Goal: Task Accomplishment & Management: Manage account settings

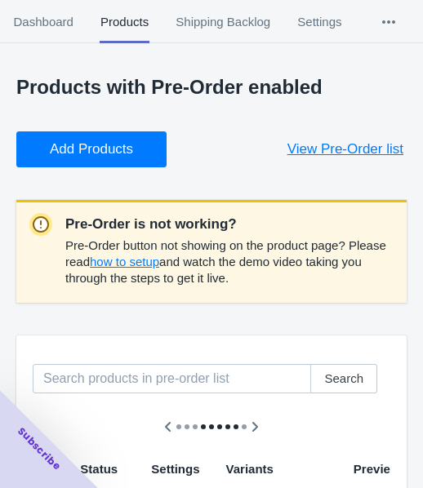
click at [97, 148] on span "Add Products" at bounding box center [91, 149] width 83 height 16
click at [56, 141] on span "Add Products" at bounding box center [91, 149] width 83 height 16
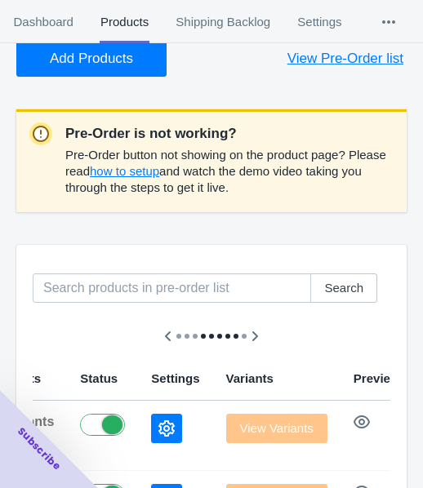
scroll to position [327, 0]
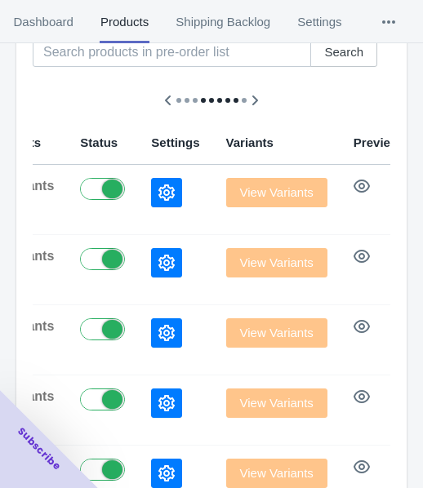
click at [158, 186] on icon "button" at bounding box center [166, 193] width 16 height 16
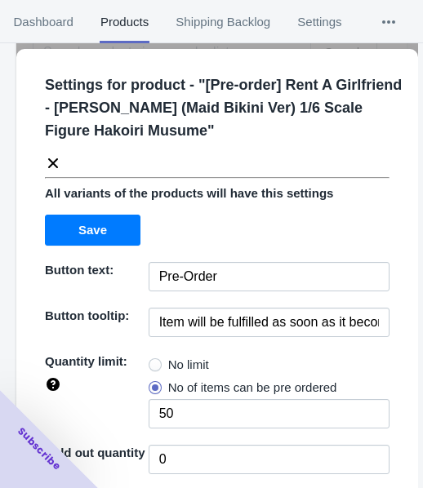
click at [168, 359] on span "No limit" at bounding box center [188, 365] width 41 height 16
click at [154, 361] on input "No limit" at bounding box center [153, 361] width 1 height 1
radio input "true"
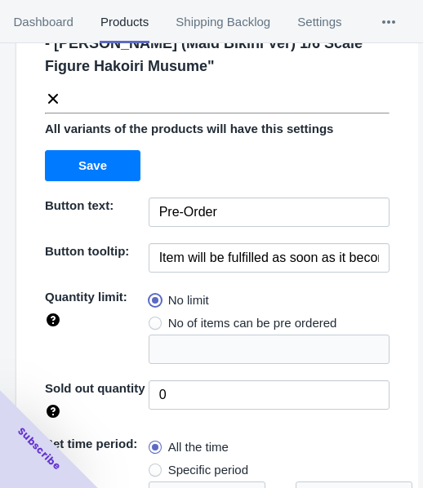
scroll to position [237, 0]
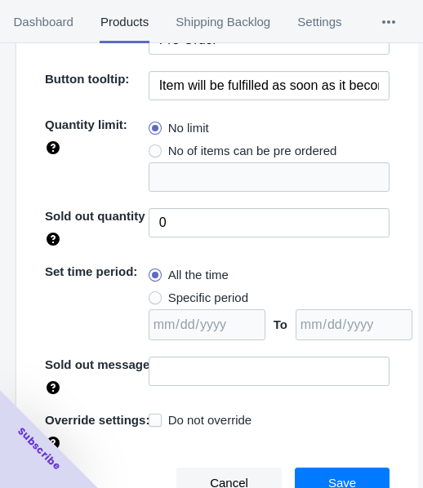
click at [198, 294] on span "Specific period" at bounding box center [208, 298] width 80 height 16
click at [154, 294] on input "Specific period" at bounding box center [153, 294] width 1 height 1
radio input "true"
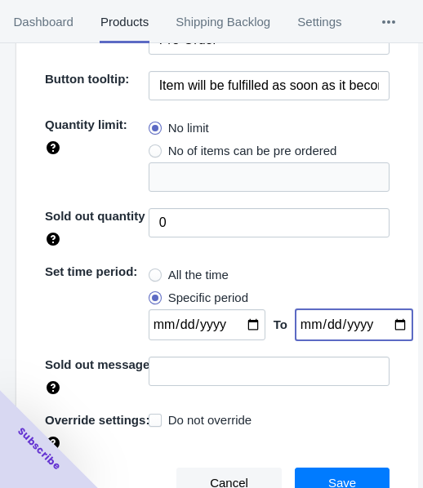
click at [382, 323] on input "date" at bounding box center [354, 325] width 117 height 31
type input "[DATE]"
click at [239, 321] on input "date" at bounding box center [207, 325] width 117 height 31
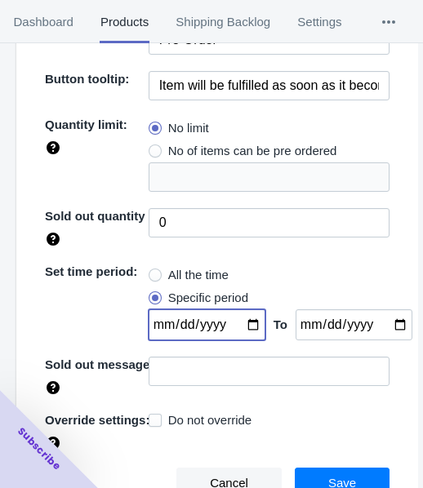
type input "[DATE]"
click at [330, 487] on span "Save" at bounding box center [342, 483] width 28 height 13
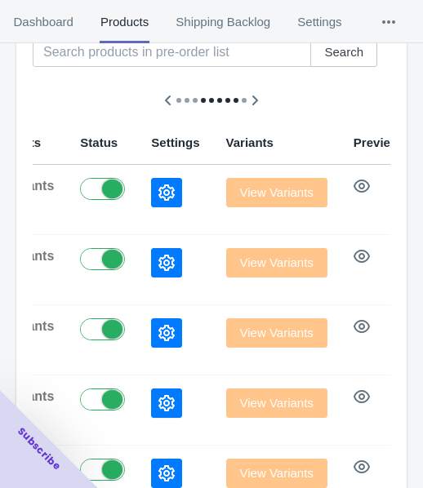
click at [158, 266] on icon "button" at bounding box center [166, 263] width 16 height 16
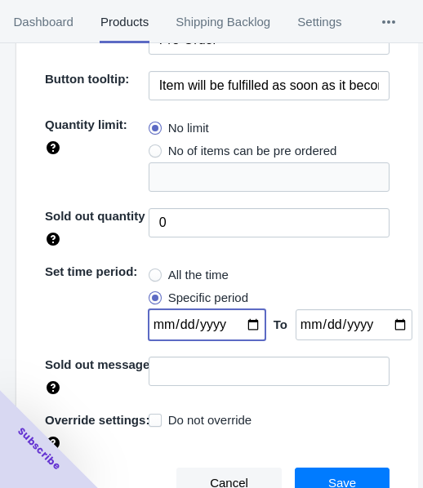
click at [244, 327] on input "[DATE]" at bounding box center [207, 325] width 117 height 31
type input "[DATE]"
click at [317, 471] on button "Save" at bounding box center [342, 483] width 95 height 31
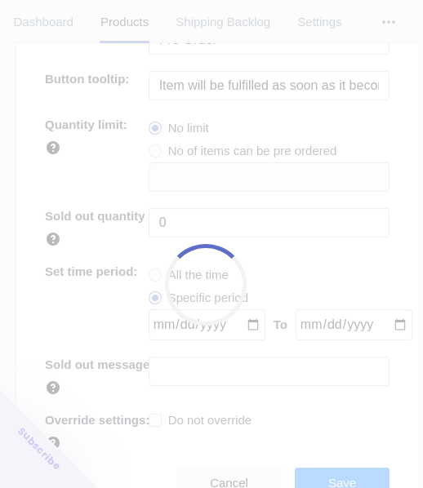
scroll to position [190, 0]
